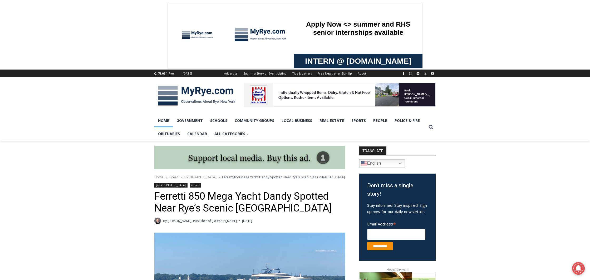
click at [163, 121] on link "Home" at bounding box center [163, 120] width 18 height 13
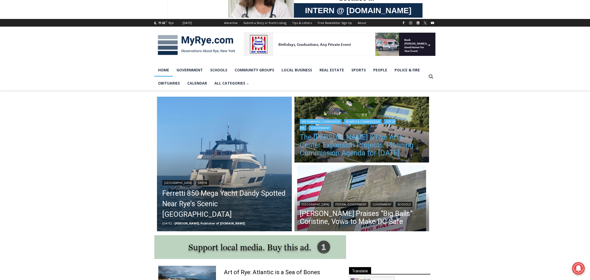
scroll to position [52, 0]
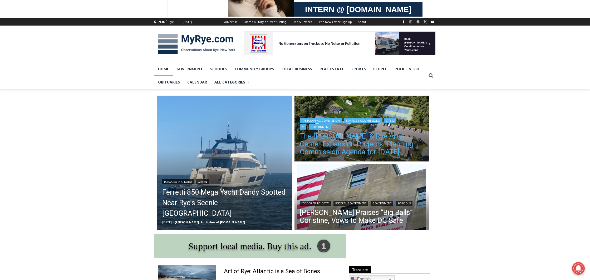
click at [332, 140] on link "The [PERSON_NAME] & Rye Arts Center Expansion Projects: Planning Commission Age…" at bounding box center [362, 144] width 124 height 24
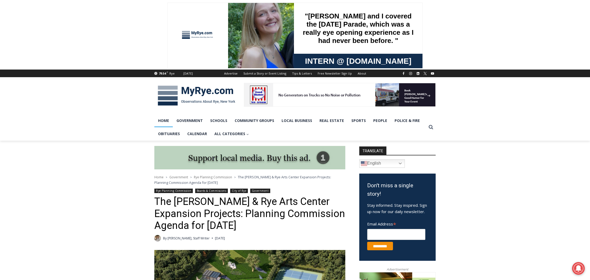
click at [161, 120] on link "Home" at bounding box center [163, 120] width 18 height 13
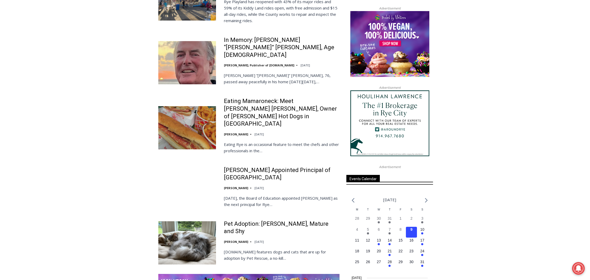
scroll to position [585, 0]
